Goal: Check status: Check status

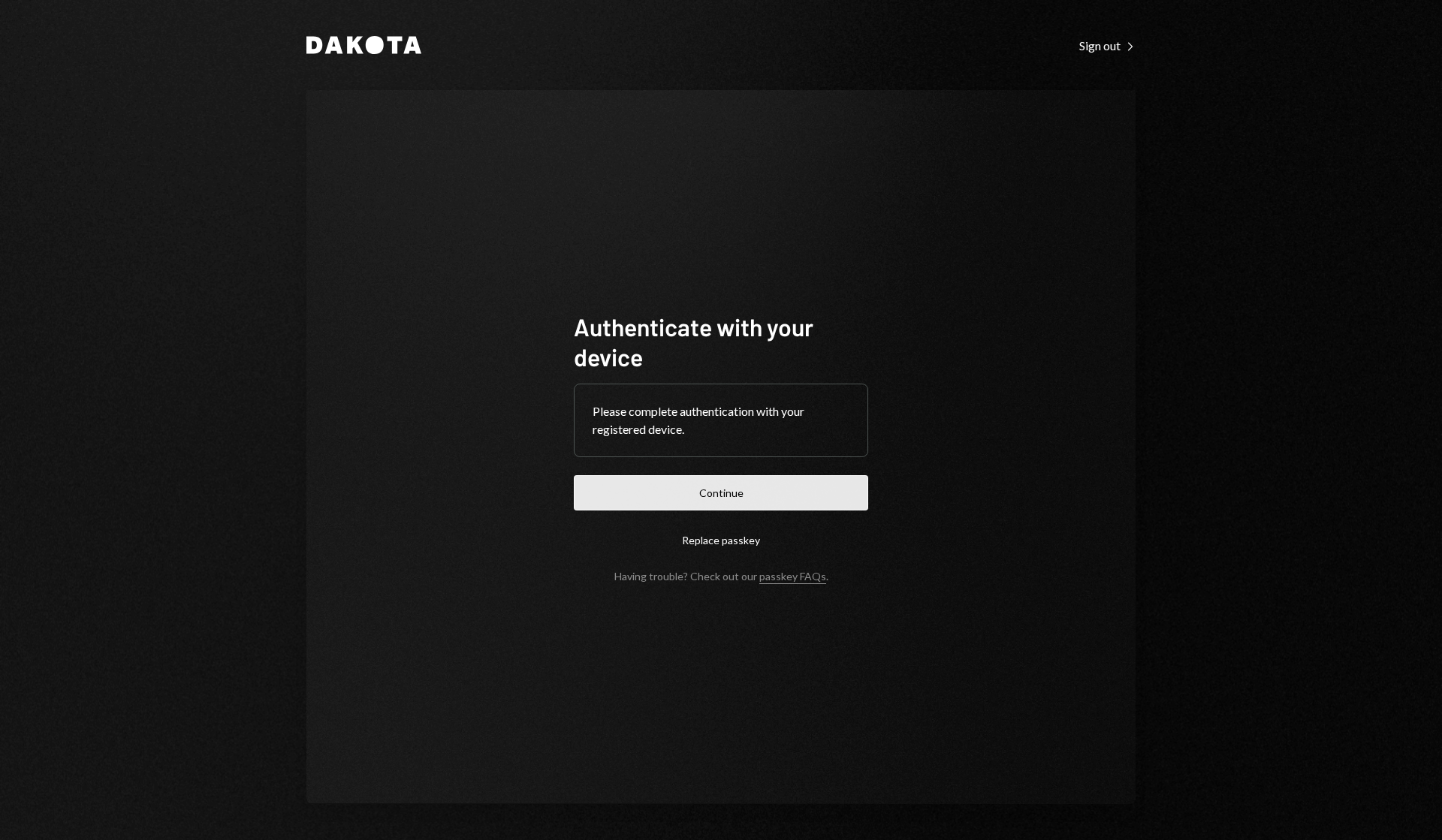
click at [762, 491] on button "Continue" at bounding box center [721, 493] width 294 height 35
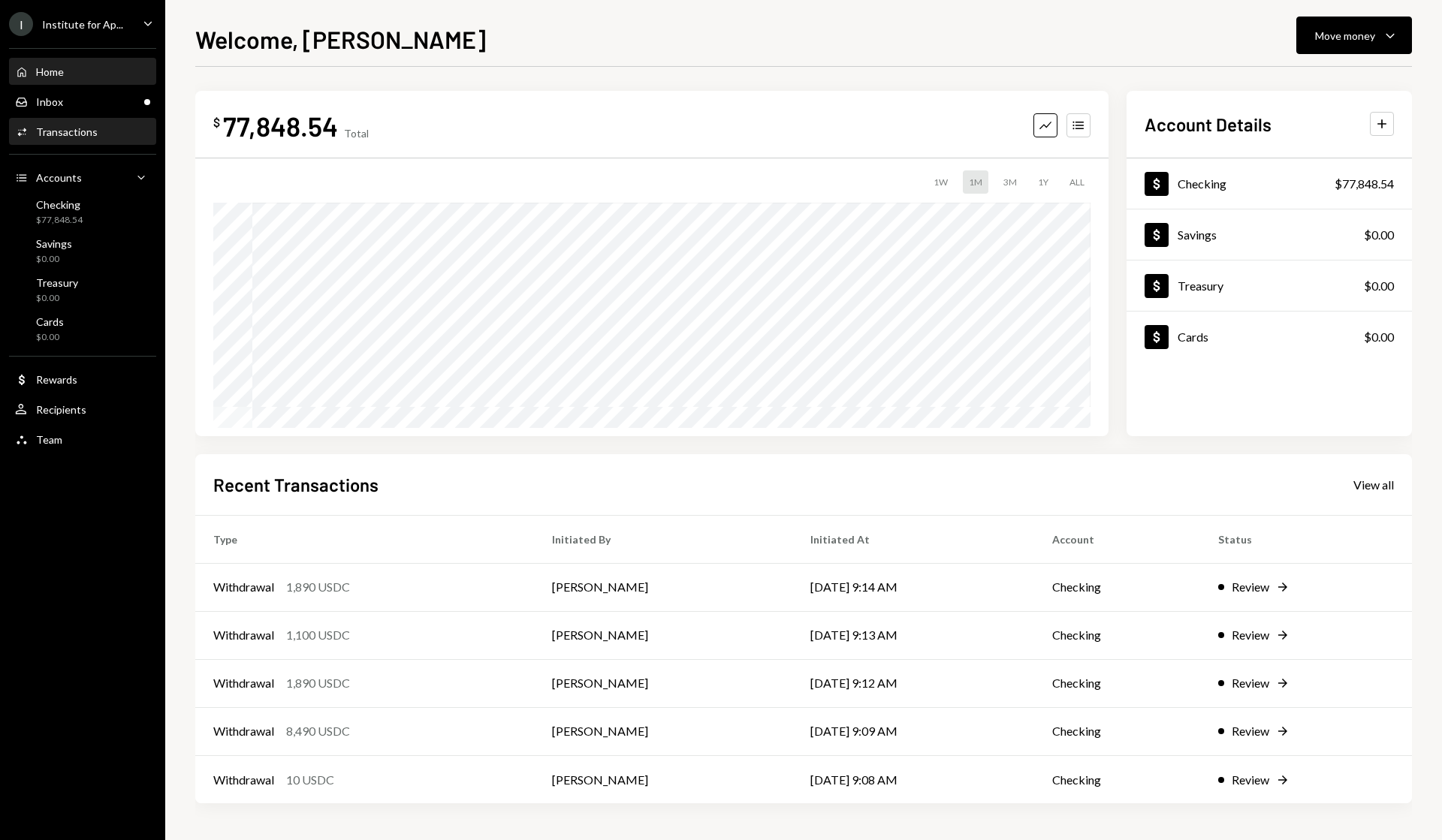
click at [64, 137] on div "Transactions" at bounding box center [67, 131] width 61 height 13
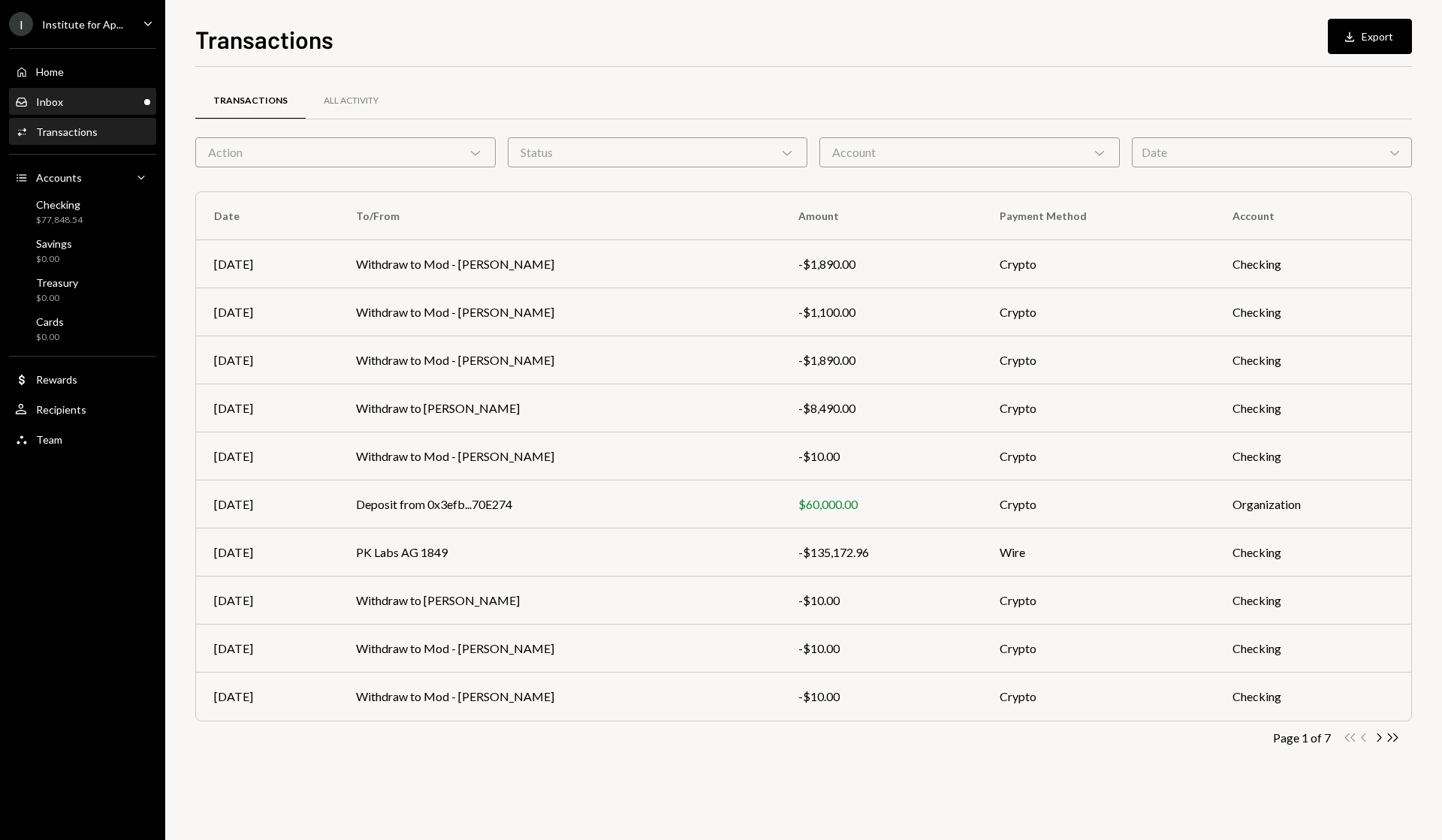
click at [53, 102] on div "Inbox" at bounding box center [49, 102] width 27 height 13
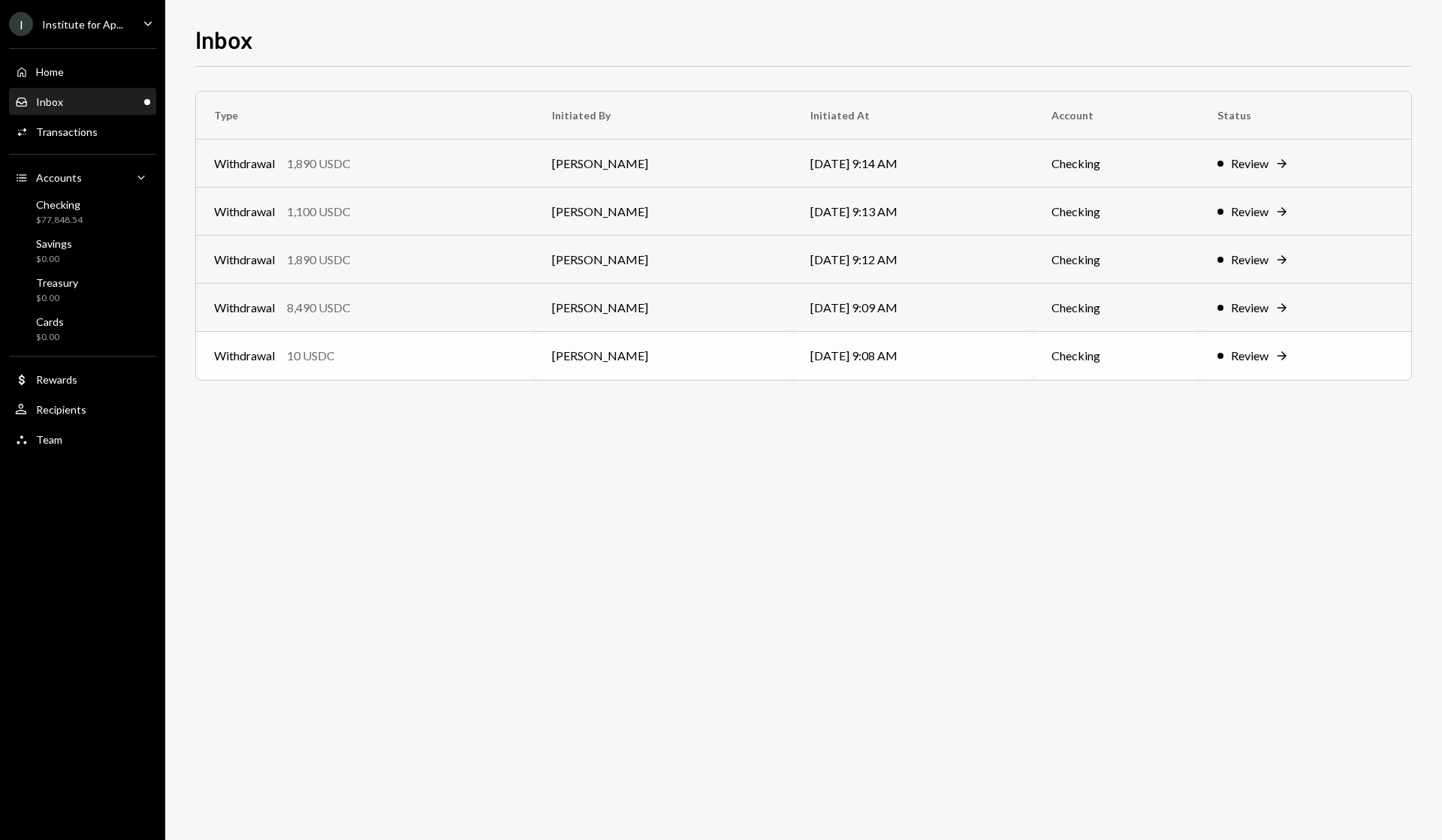
click at [1247, 356] on div "Review" at bounding box center [1250, 356] width 37 height 18
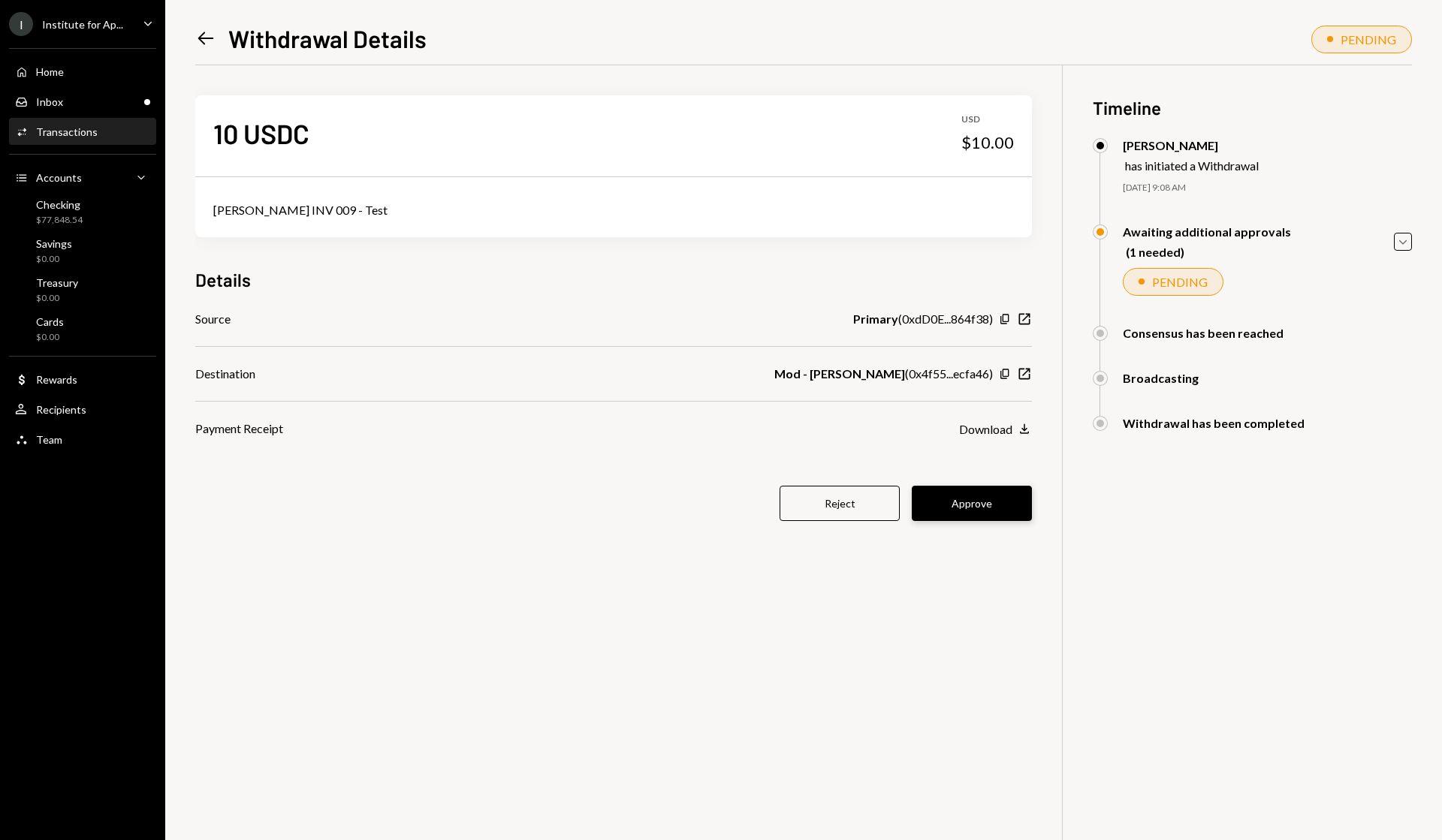
click at [976, 501] on button "Approve" at bounding box center [972, 504] width 120 height 35
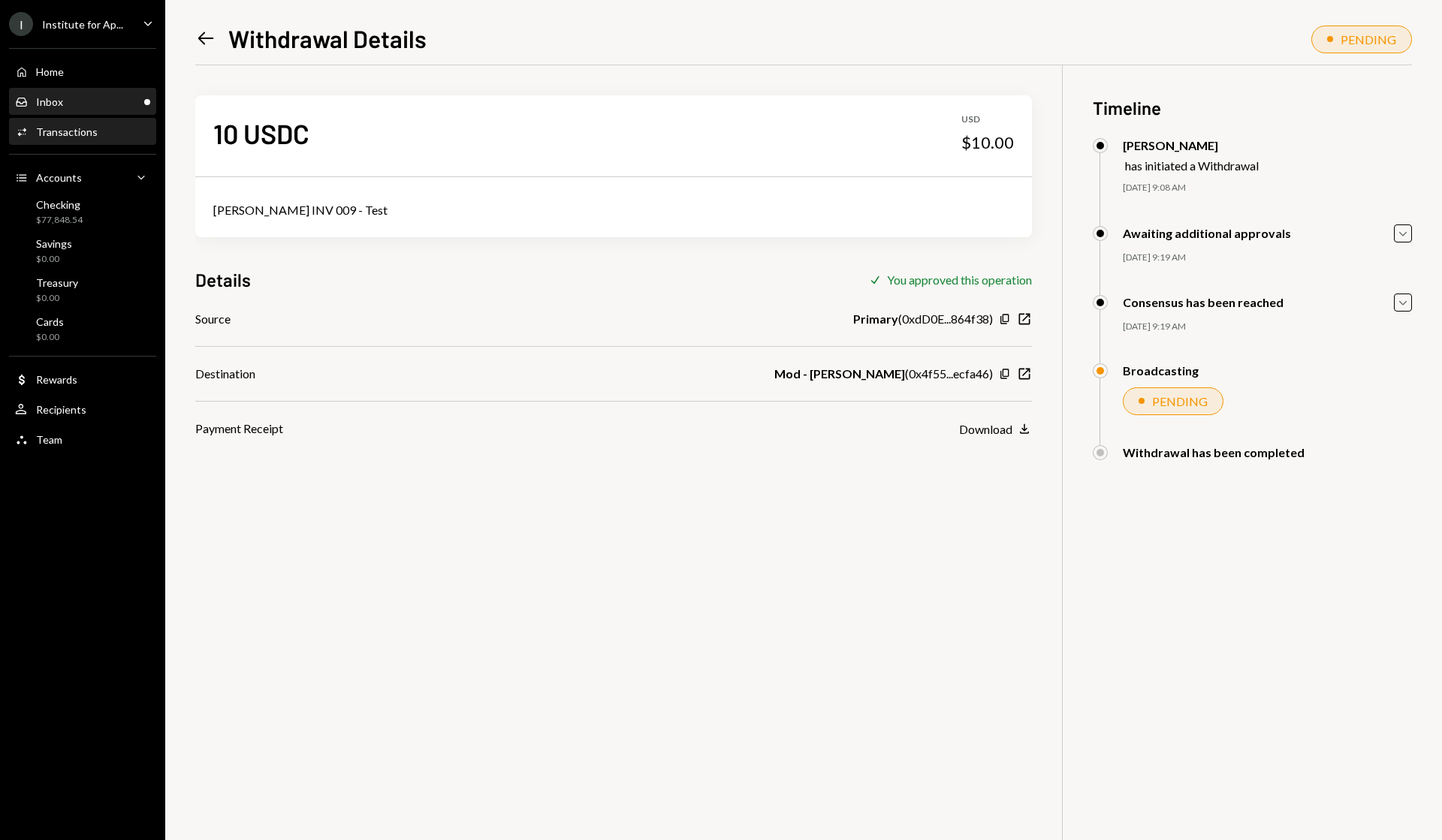
click at [91, 98] on div "Inbox Inbox" at bounding box center [82, 103] width 135 height 14
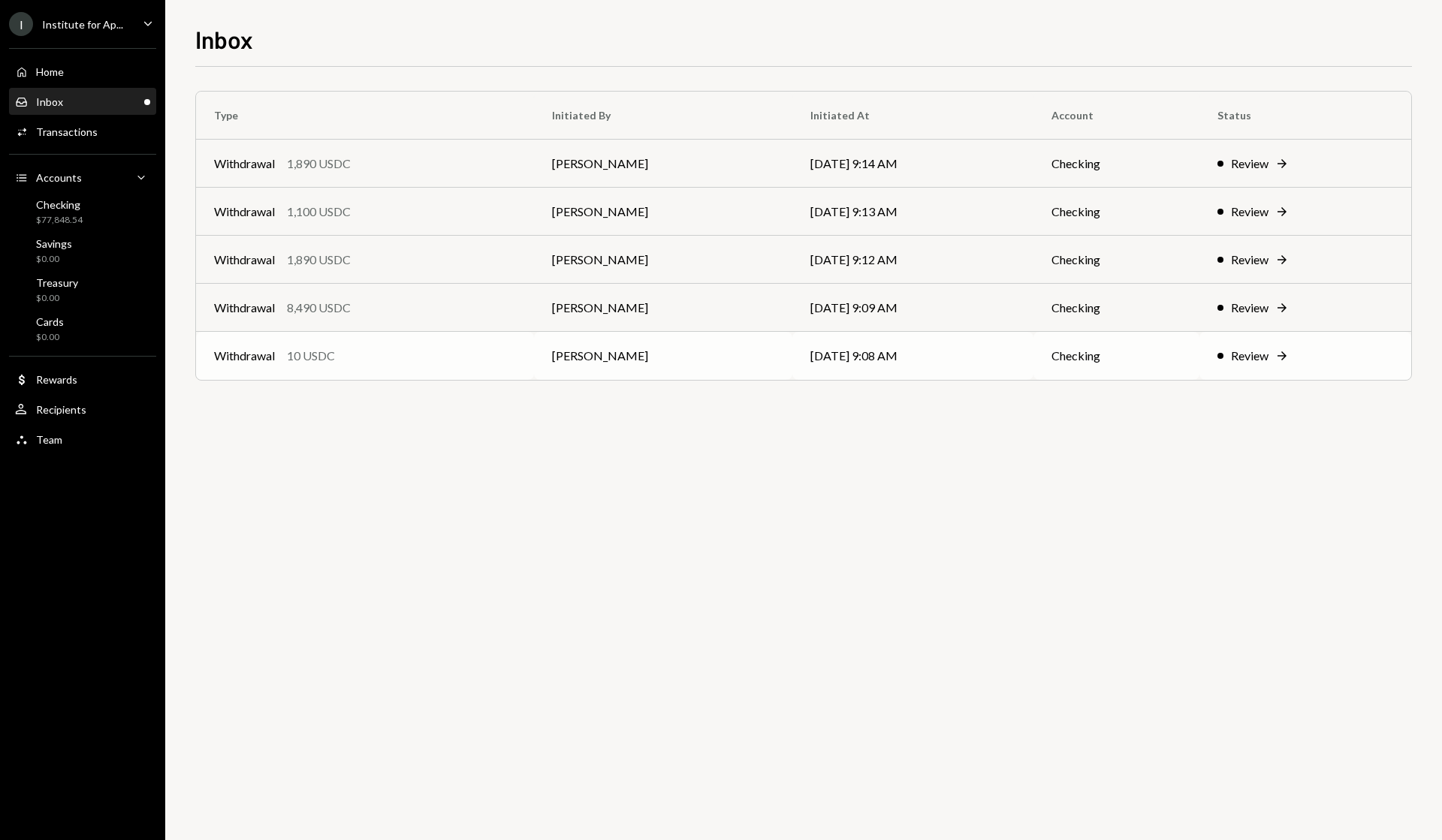
click at [1267, 356] on div "Review" at bounding box center [1250, 356] width 37 height 18
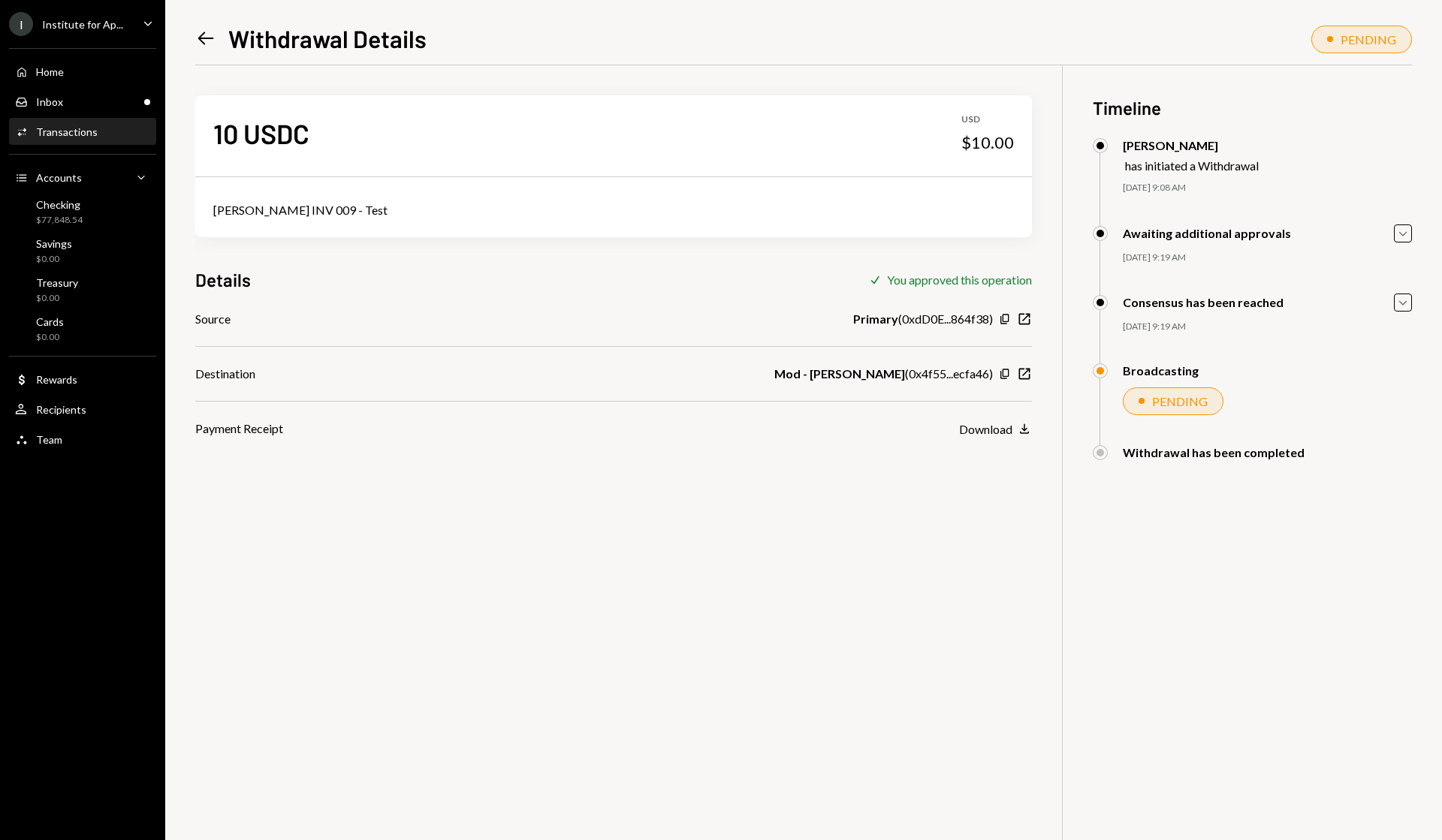
click at [199, 44] on icon "Left Arrow" at bounding box center [205, 37] width 21 height 21
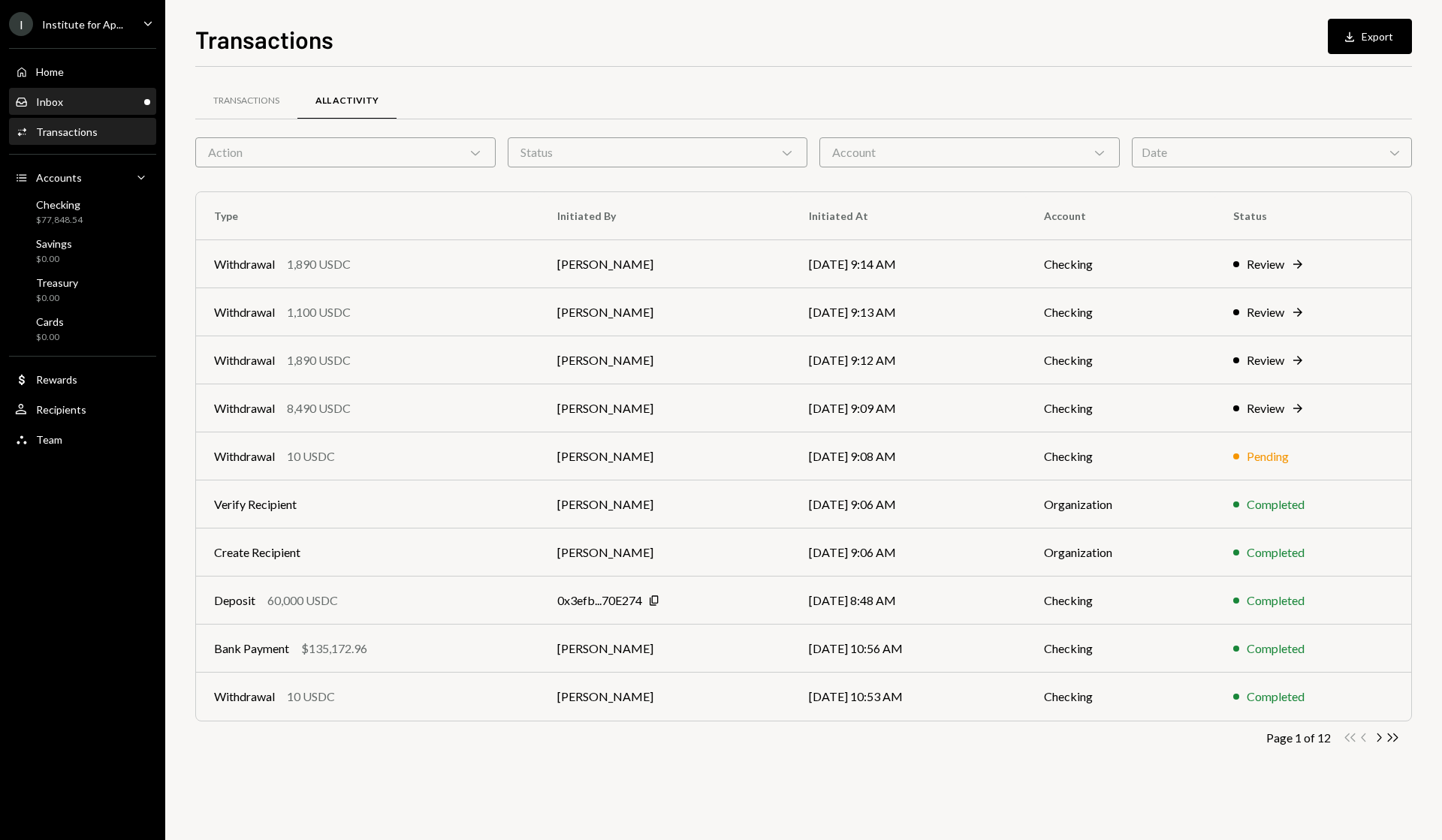
click at [96, 93] on div "Inbox Inbox" at bounding box center [82, 103] width 135 height 26
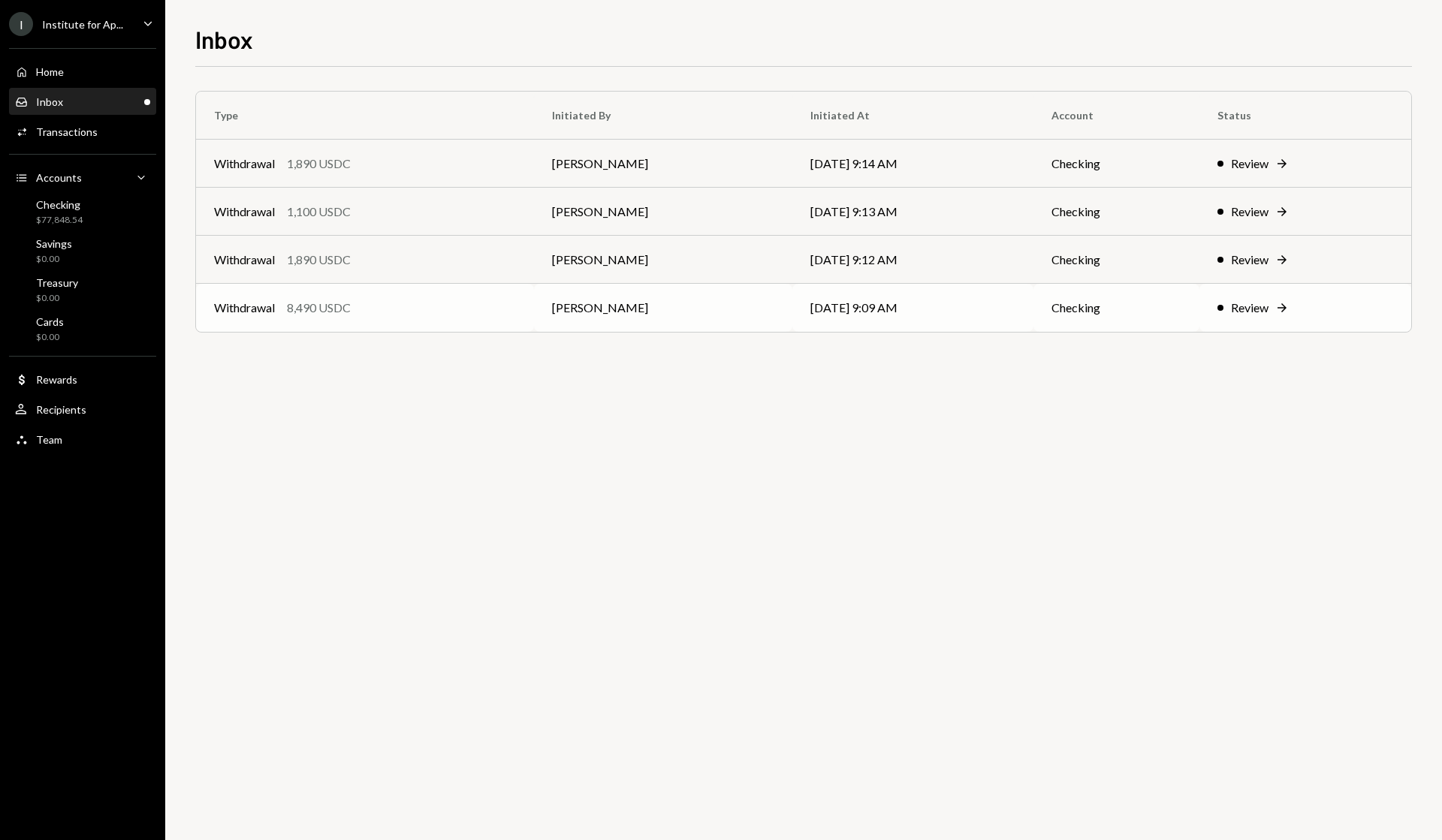
click at [1261, 307] on div "Review" at bounding box center [1250, 308] width 37 height 18
click at [1262, 209] on div "Review" at bounding box center [1250, 212] width 37 height 18
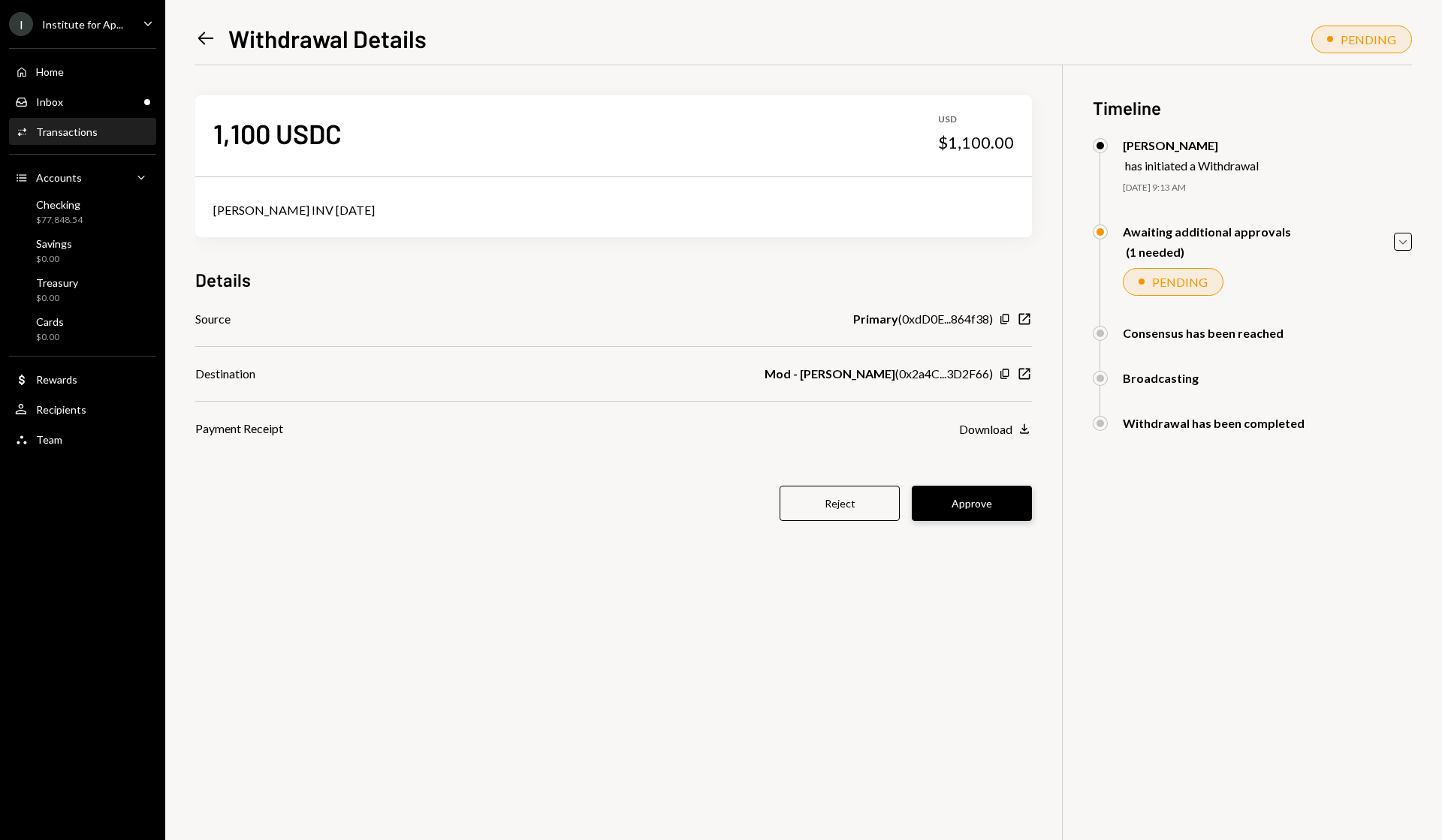
click at [957, 489] on button "Approve" at bounding box center [972, 504] width 120 height 35
